Goal: Task Accomplishment & Management: Complete application form

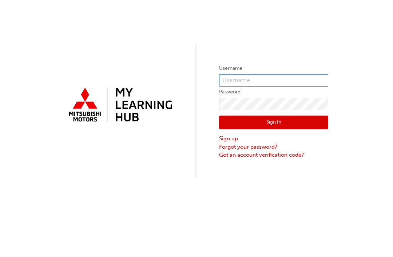
click at [240, 80] on input "text" at bounding box center [273, 80] width 109 height 12
click at [274, 123] on button "Sign In" at bounding box center [273, 123] width 109 height 14
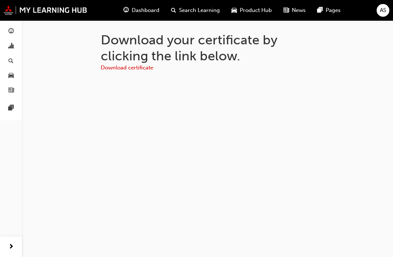
click at [139, 68] on link "Download certificate" at bounding box center [127, 67] width 52 height 7
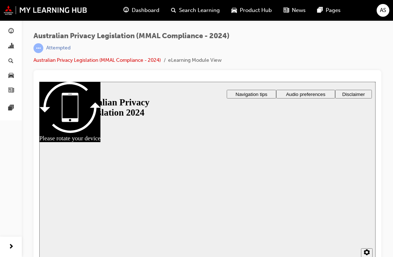
scroll to position [8, 0]
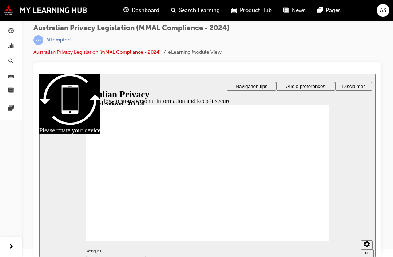
radio input "true"
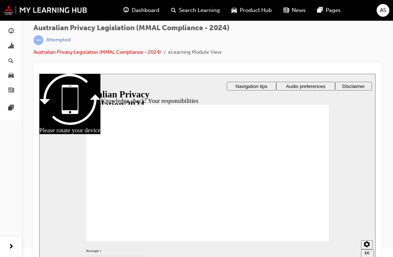
checkbox input "true"
radio input "true"
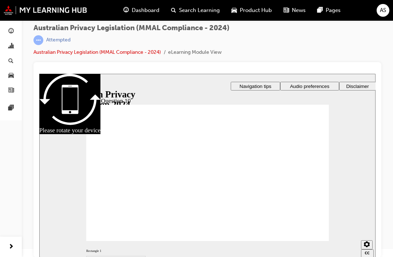
radio input "true"
checkbox input "true"
checkbox input "false"
checkbox input "true"
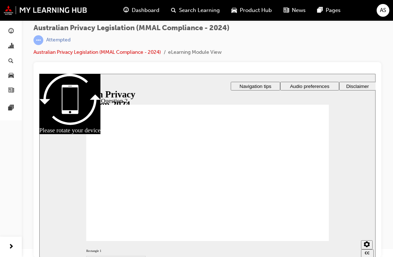
radio input "true"
checkbox input "true"
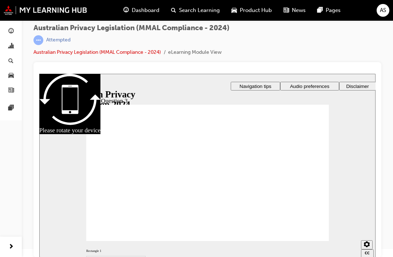
checkbox input "true"
